Goal: Navigation & Orientation: Find specific page/section

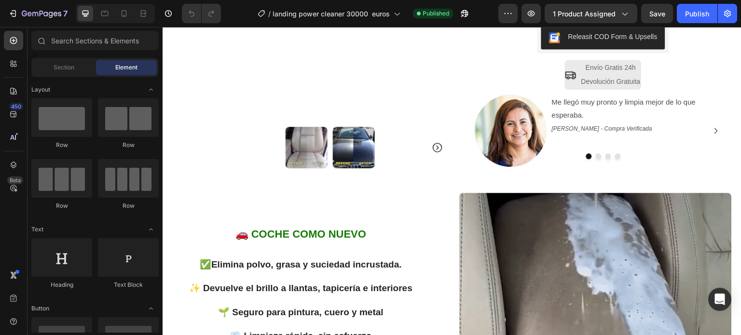
scroll to position [338, 0]
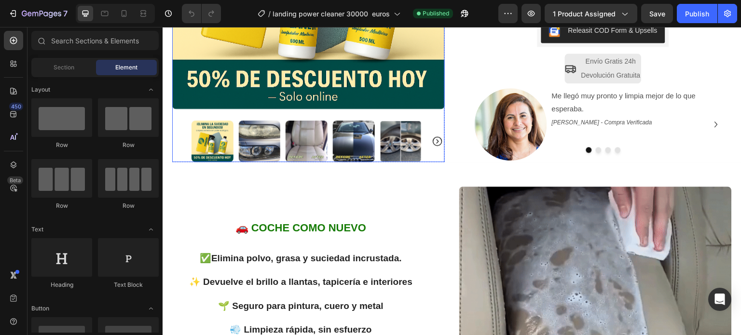
click at [436, 136] on icon "Carousel Next Arrow" at bounding box center [438, 142] width 12 height 12
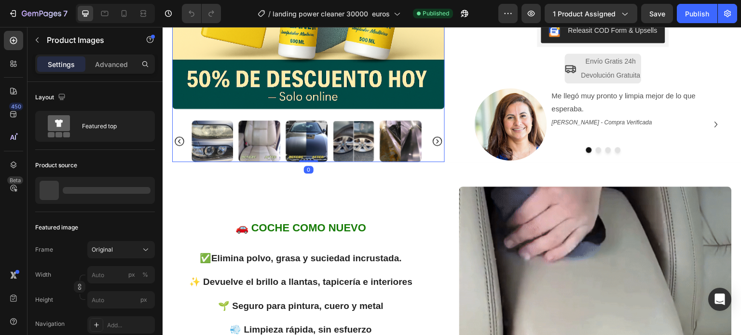
click at [434, 137] on icon "Carousel Next Arrow" at bounding box center [438, 142] width 10 height 10
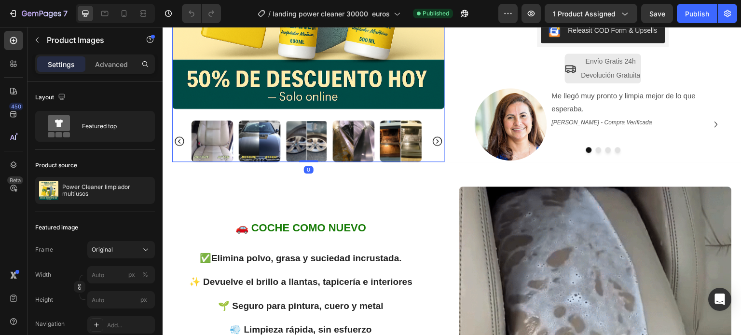
click at [434, 137] on icon "Carousel Next Arrow" at bounding box center [438, 142] width 10 height 10
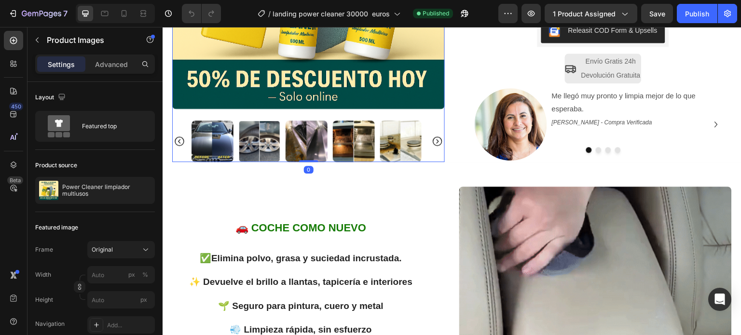
click at [434, 137] on icon "Carousel Next Arrow" at bounding box center [438, 142] width 10 height 10
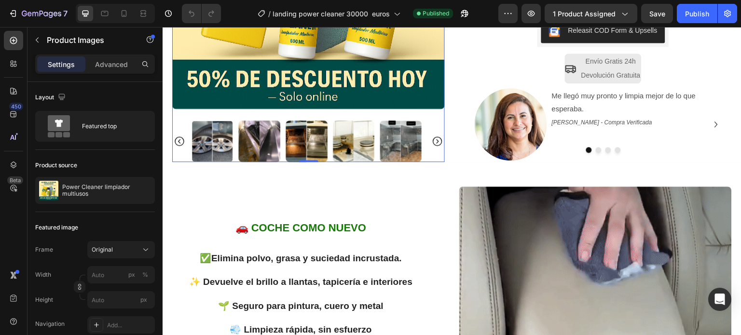
click at [434, 137] on icon "Carousel Next Arrow" at bounding box center [438, 142] width 10 height 10
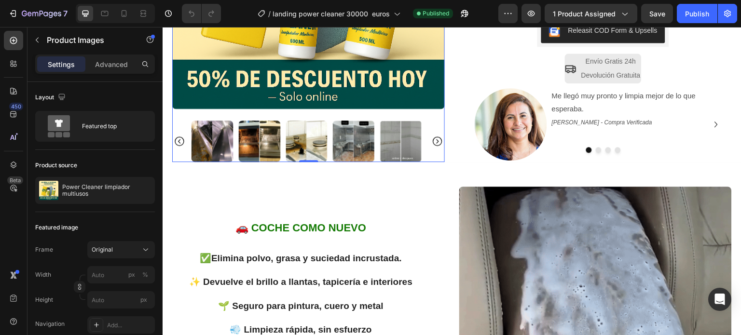
click at [434, 137] on icon "Carousel Next Arrow" at bounding box center [438, 142] width 10 height 10
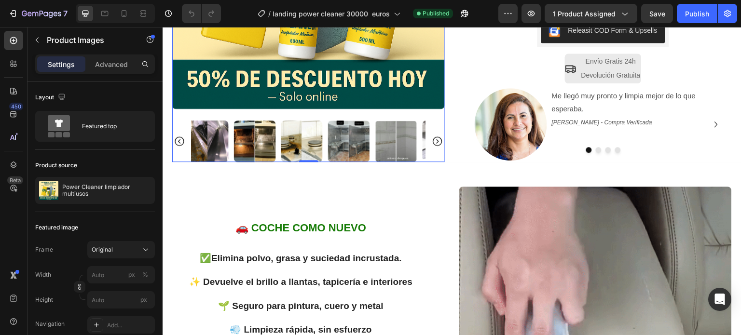
click at [434, 137] on icon "Carousel Next Arrow" at bounding box center [438, 142] width 10 height 10
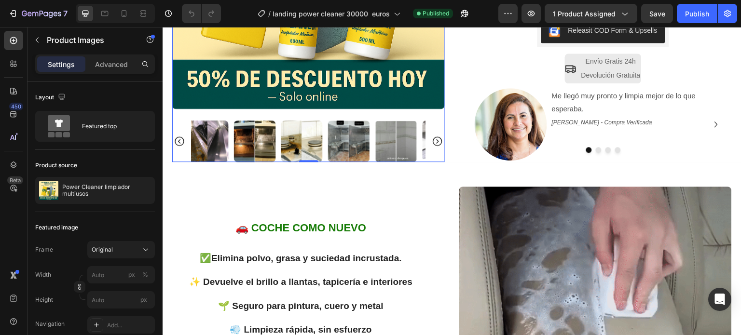
click at [434, 137] on icon "Carousel Next Arrow" at bounding box center [438, 142] width 10 height 10
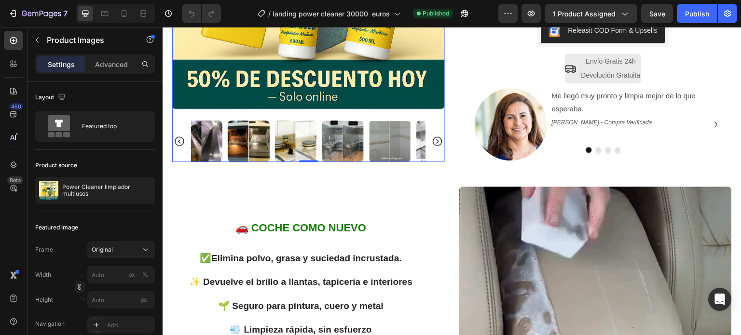
click at [434, 129] on div at bounding box center [308, 142] width 273 height 42
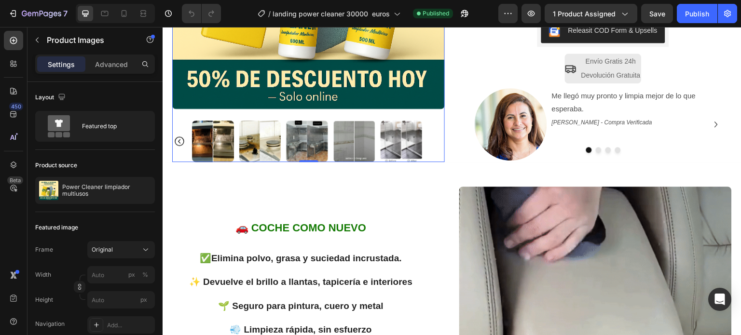
click at [434, 129] on div at bounding box center [308, 142] width 273 height 42
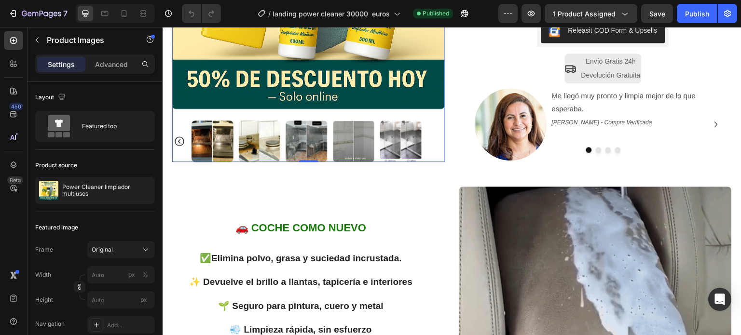
click at [434, 129] on div at bounding box center [308, 142] width 273 height 42
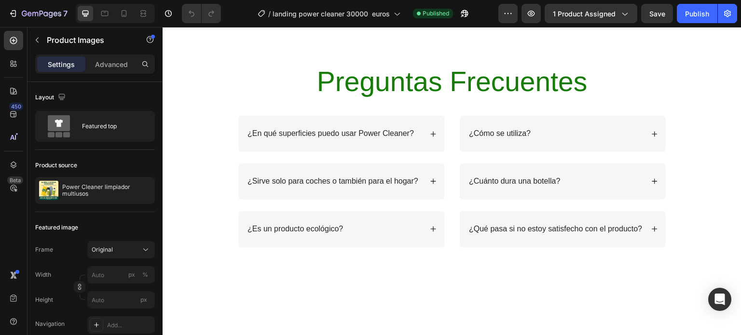
scroll to position [1561, 0]
